Goal: Use online tool/utility: Use online tool/utility

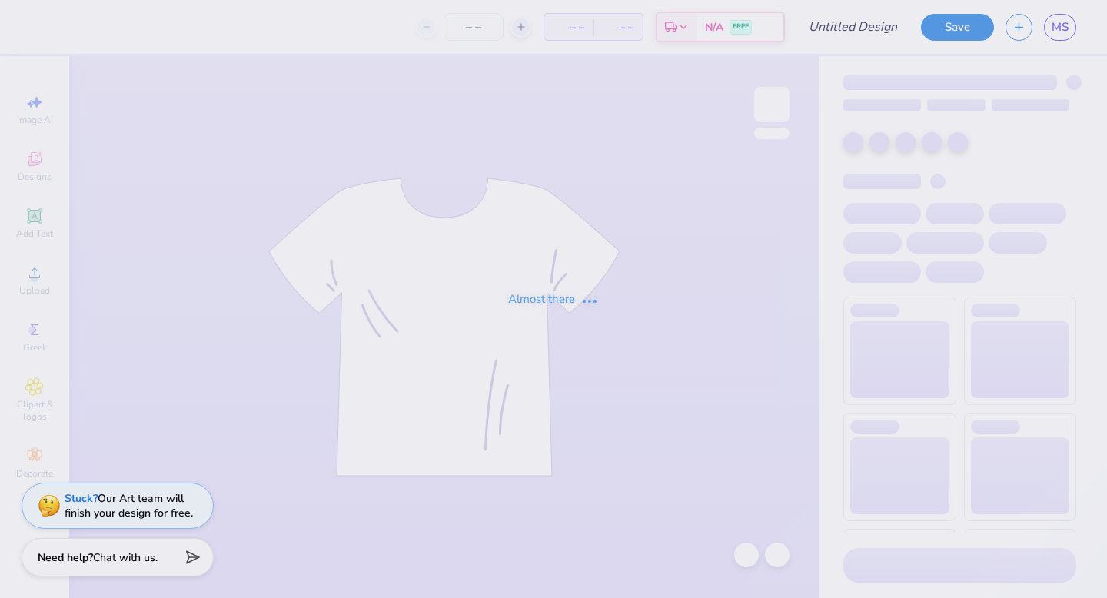
type input "PMSA"
type input "24"
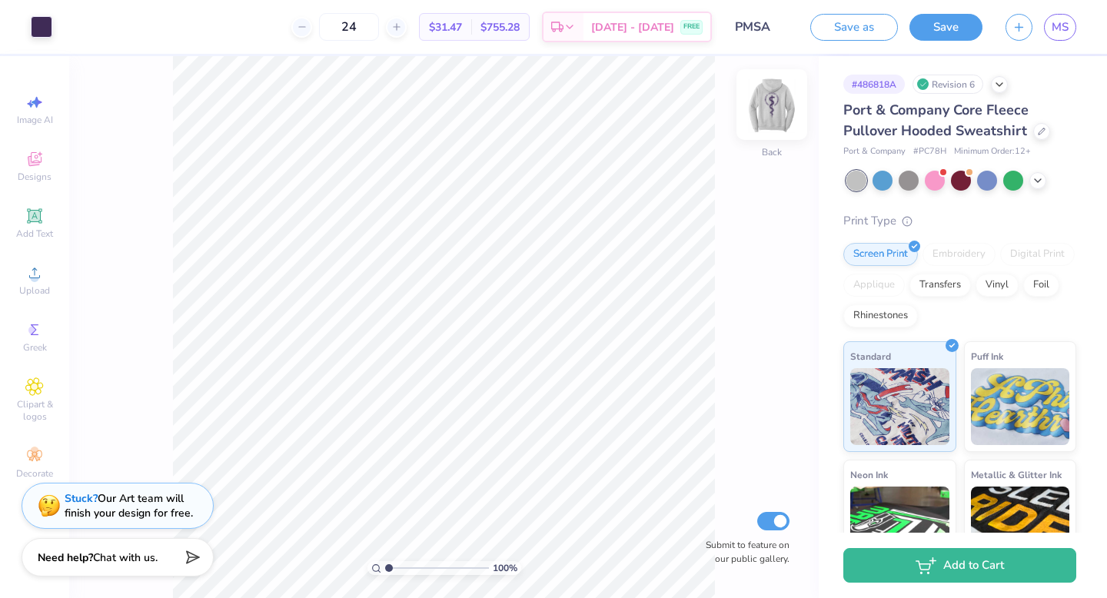
click at [773, 99] on img at bounding box center [771, 104] width 61 height 61
click at [520, 28] on span "$755.28" at bounding box center [499, 27] width 39 height 16
click at [776, 109] on img at bounding box center [771, 104] width 61 height 61
click at [947, 32] on button "Save" at bounding box center [945, 25] width 73 height 27
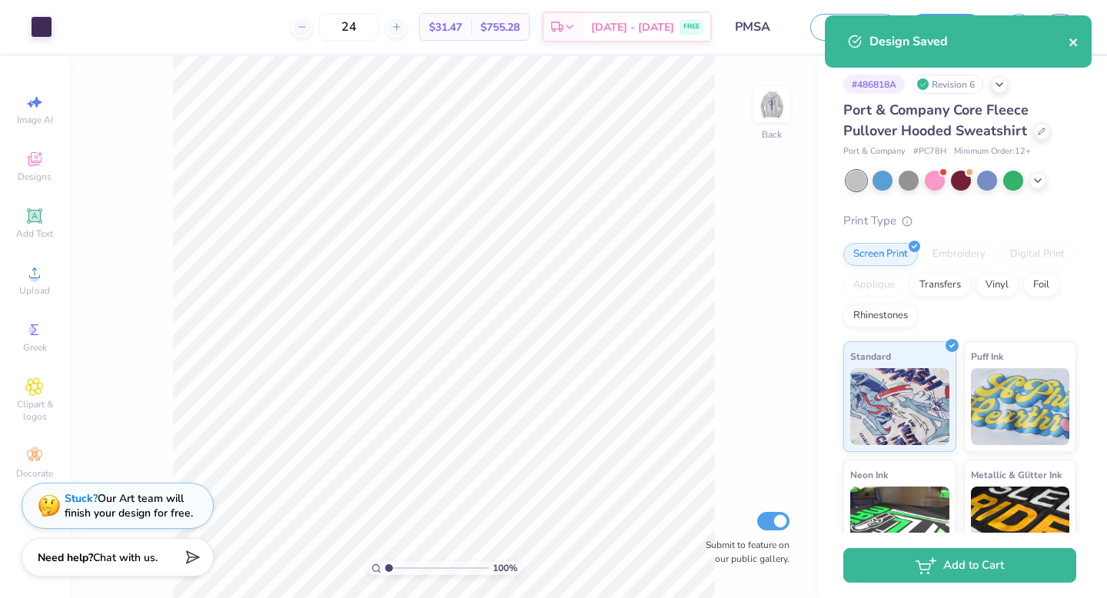
click at [1071, 38] on icon "close" at bounding box center [1074, 42] width 11 height 12
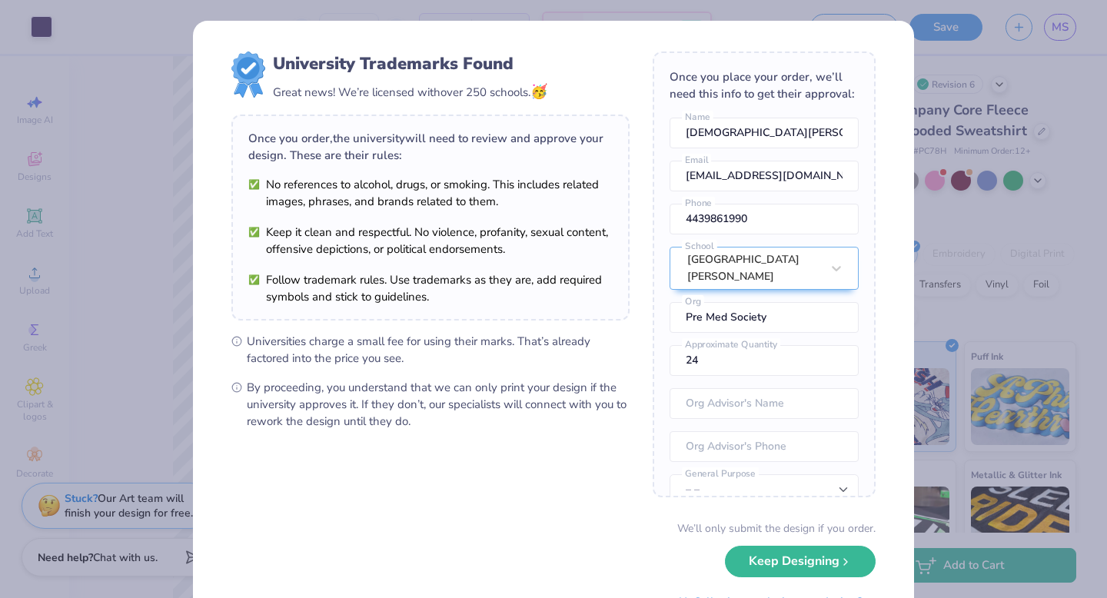
click at [160, 311] on div "University Trademarks Found Great news! We’re licensed with over 250 schools. 🥳…" at bounding box center [553, 299] width 1107 height 598
click at [178, 341] on div "University Trademarks Found Great news! We’re licensed with over 250 schools. 🥳…" at bounding box center [553, 299] width 1107 height 598
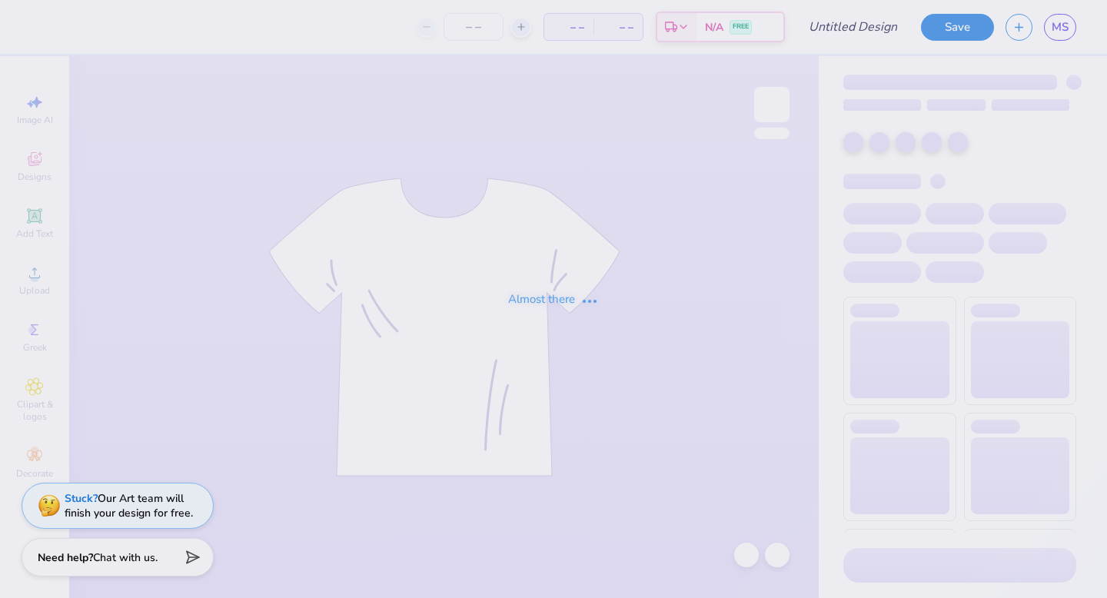
type input "PMSA"
type input "24"
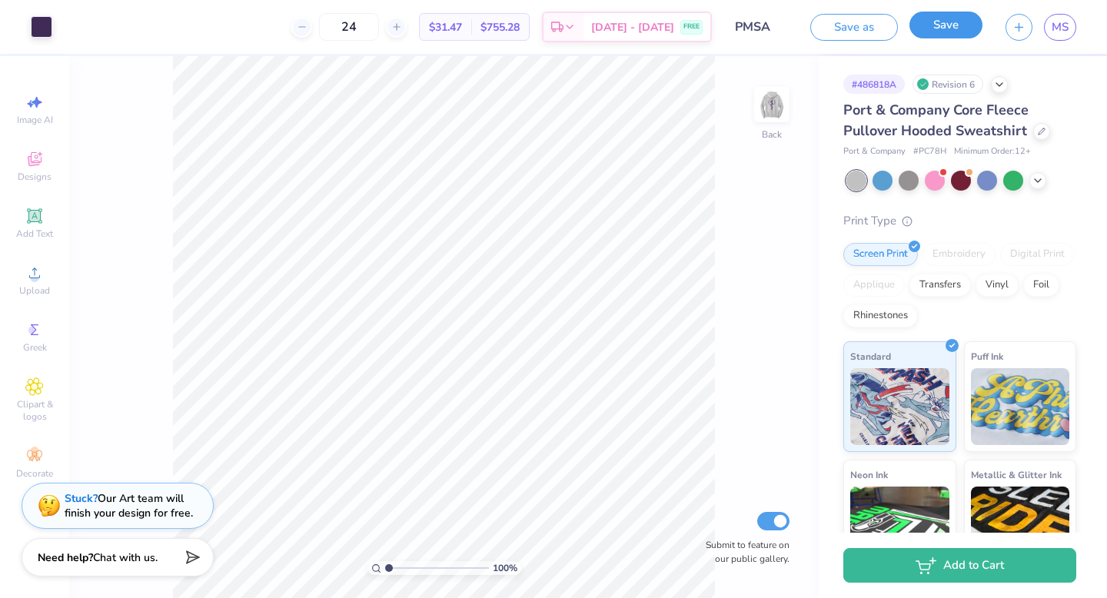
click at [949, 32] on button "Save" at bounding box center [945, 25] width 73 height 27
